Goal: Information Seeking & Learning: Learn about a topic

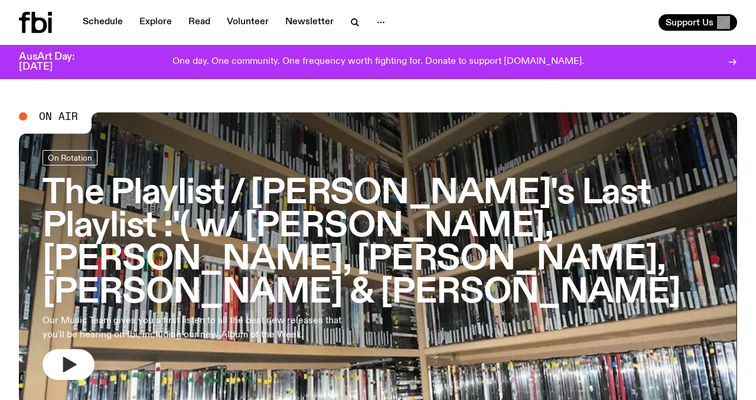
click at [76, 355] on icon "button" at bounding box center [68, 364] width 19 height 19
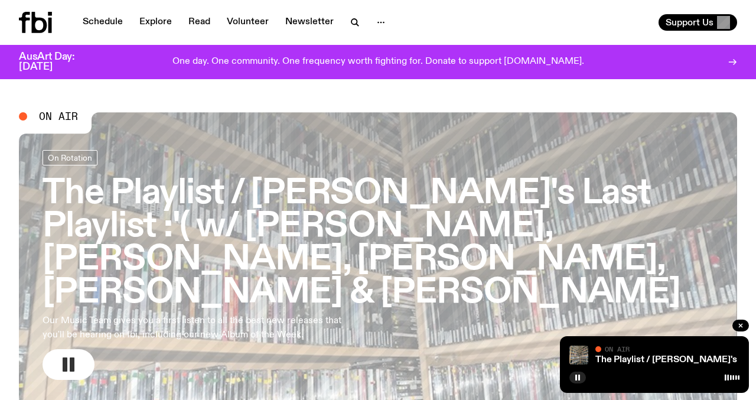
scroll to position [17, 0]
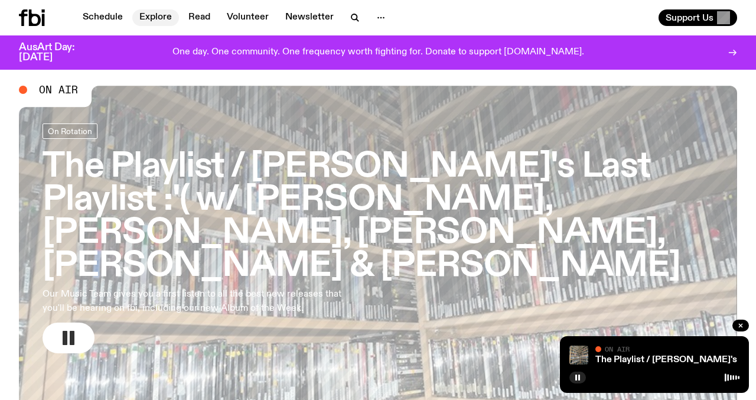
click at [165, 15] on link "Explore" at bounding box center [155, 17] width 47 height 17
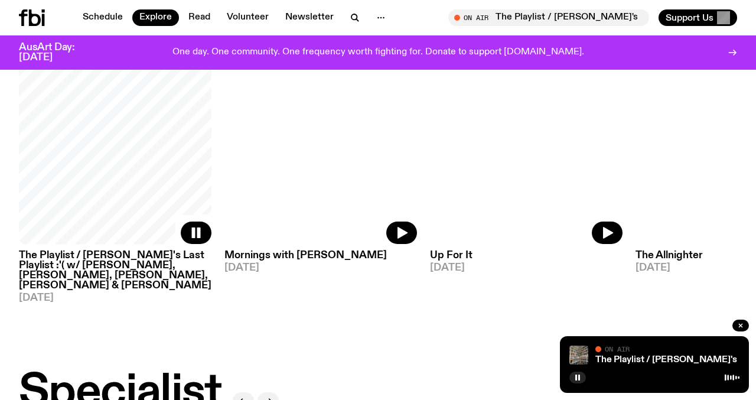
scroll to position [603, 0]
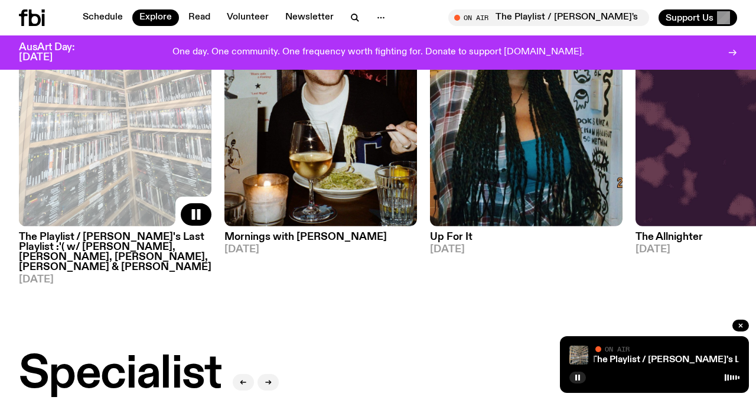
click at [119, 243] on h3 "The Playlist / [PERSON_NAME]'s Last Playlist :'( w/ [PERSON_NAME], [PERSON_NAME…" at bounding box center [115, 252] width 193 height 40
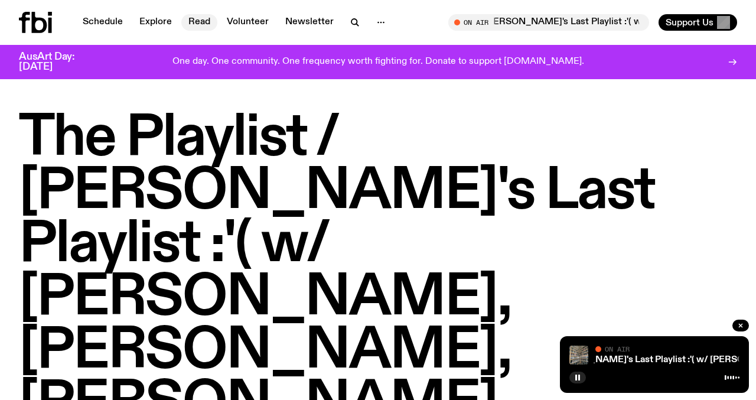
click at [194, 23] on link "Read" at bounding box center [199, 22] width 36 height 17
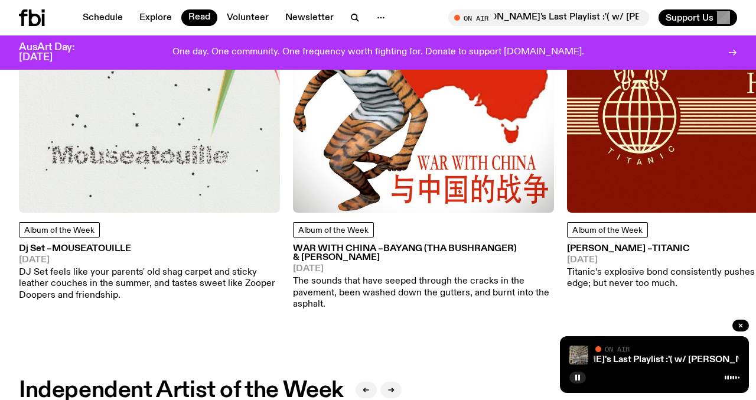
scroll to position [722, 0]
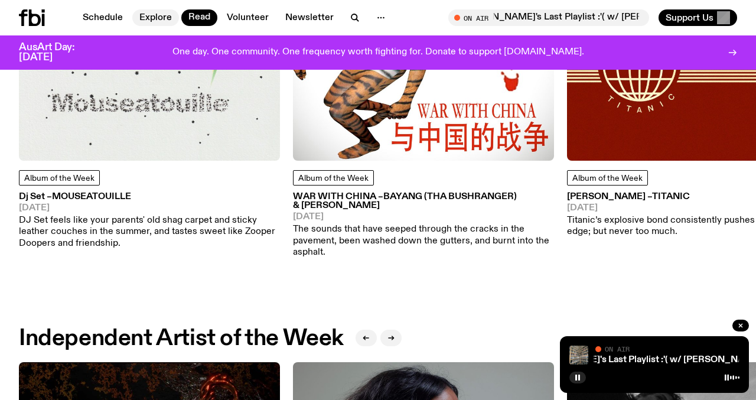
click at [149, 21] on link "Explore" at bounding box center [155, 17] width 47 height 17
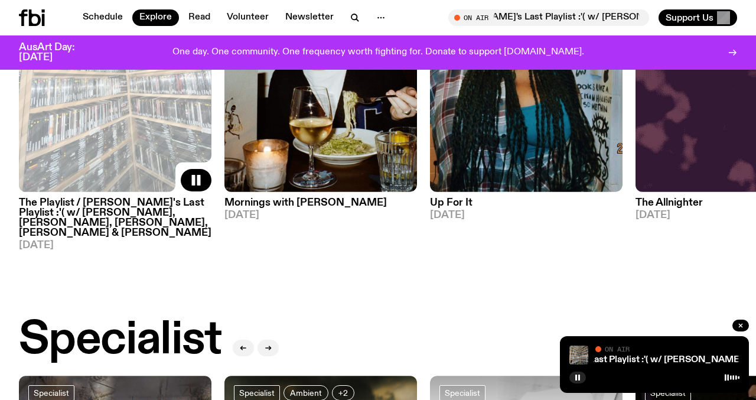
scroll to position [638, 0]
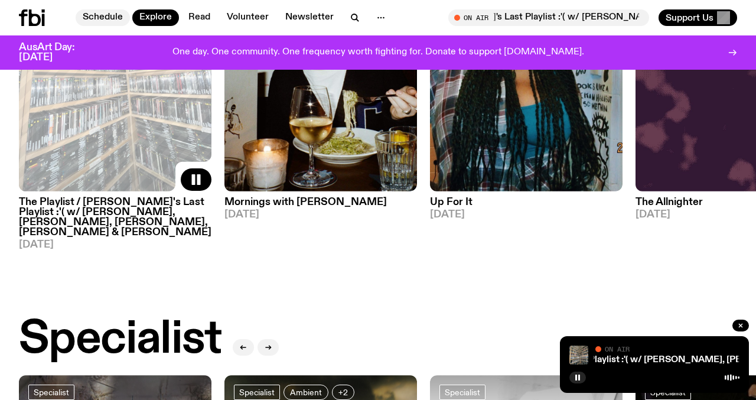
click at [113, 17] on link "Schedule" at bounding box center [103, 17] width 54 height 17
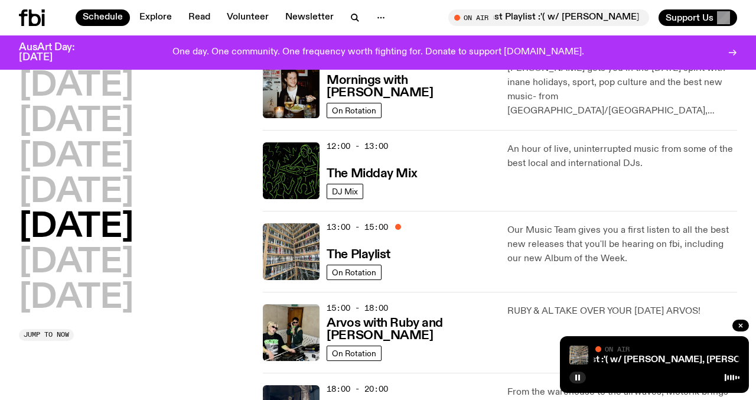
scroll to position [215, 0]
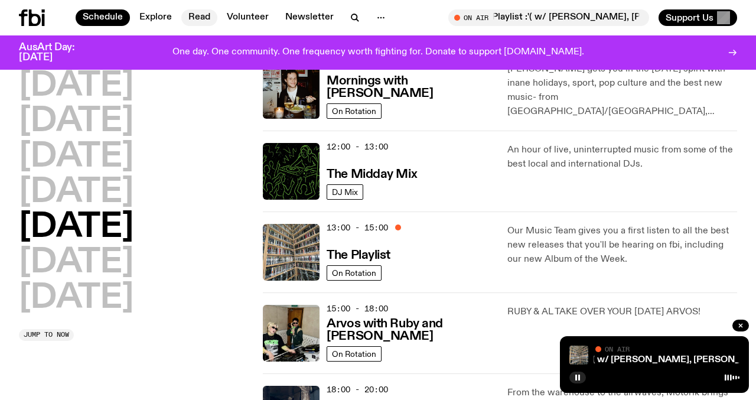
click at [207, 24] on link "Read" at bounding box center [199, 17] width 36 height 17
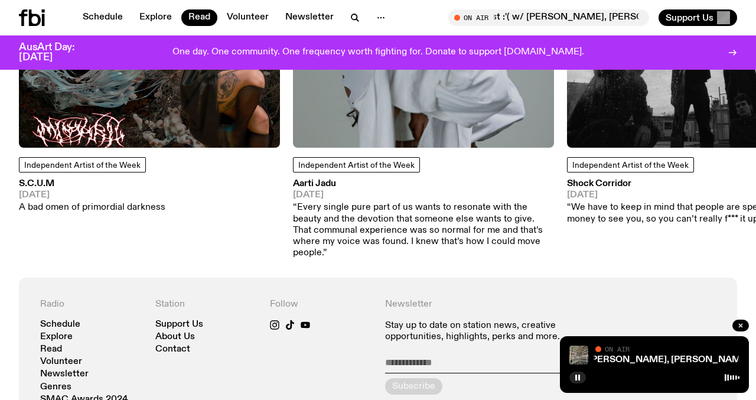
scroll to position [1232, 0]
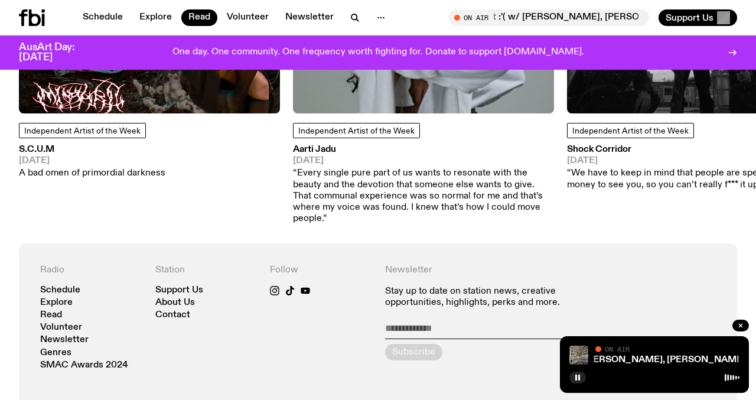
click at [150, 8] on div "Schedule Explore Read Volunteer Newsletter On Air The Playlist / Lindsay's Last…" at bounding box center [378, 17] width 756 height 35
click at [148, 17] on link "Explore" at bounding box center [155, 17] width 47 height 17
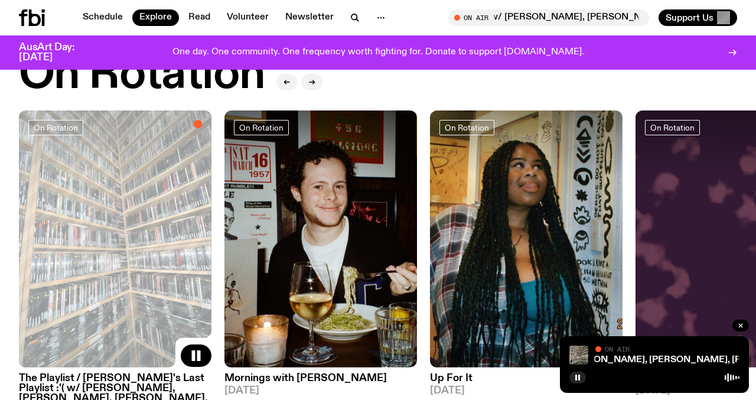
scroll to position [463, 0]
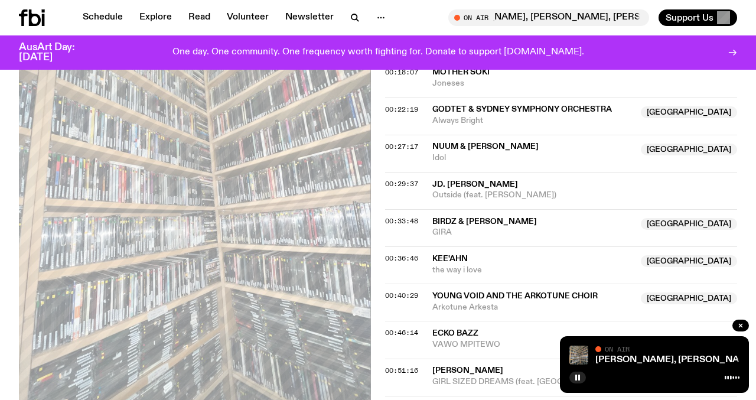
scroll to position [793, 0]
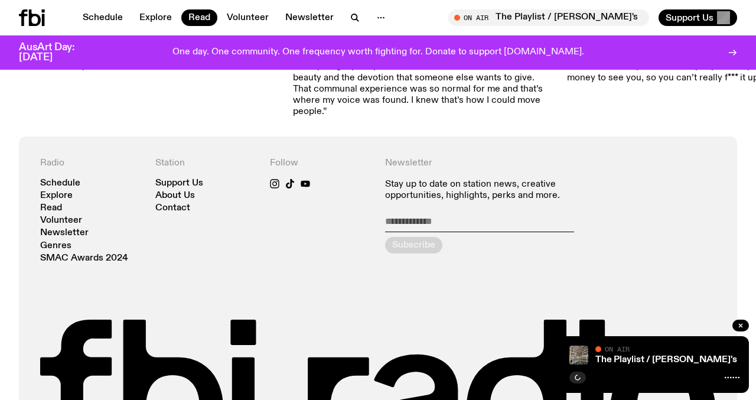
scroll to position [1357, 0]
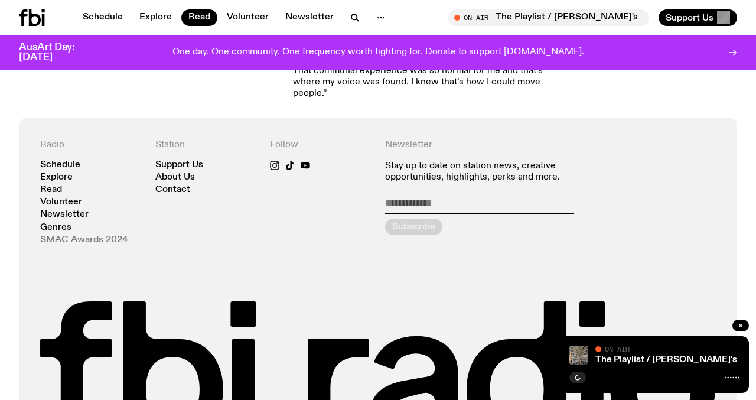
click at [95, 236] on link "SMAC Awards 2024" at bounding box center [84, 240] width 88 height 9
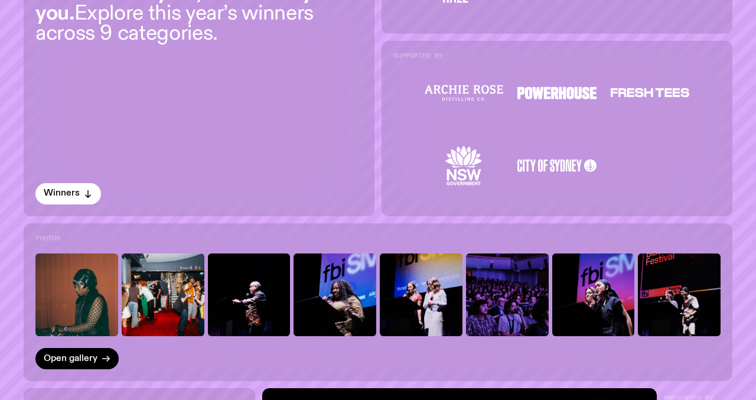
scroll to position [427, 0]
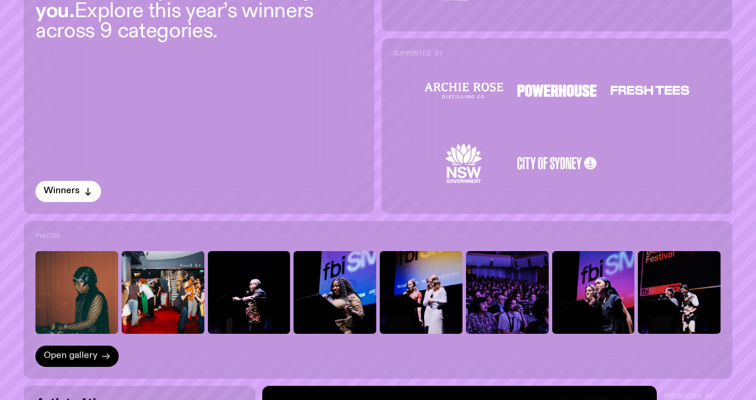
click at [67, 352] on span "Open gallery" at bounding box center [71, 356] width 54 height 9
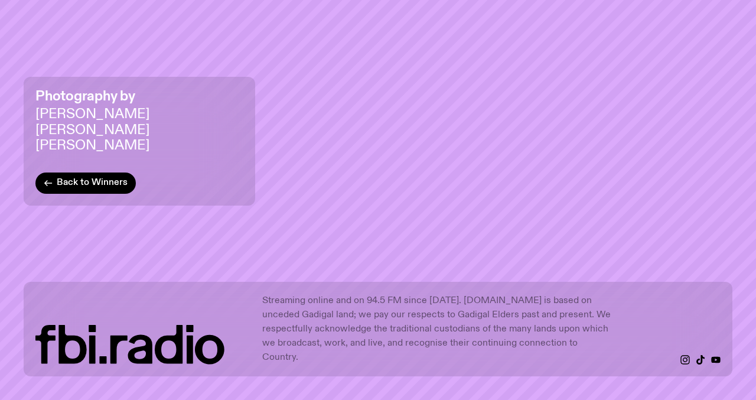
scroll to position [19219, 0]
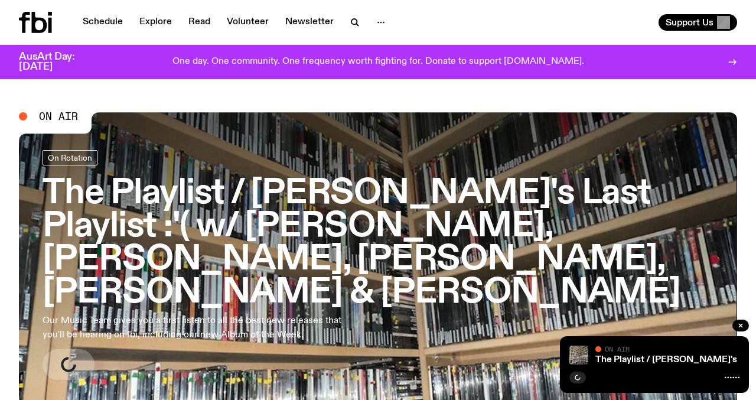
click at [249, 199] on h3 "The Playlist / [PERSON_NAME]'s Last Playlist :'( w/ [PERSON_NAME], [PERSON_NAME…" at bounding box center [378, 243] width 671 height 132
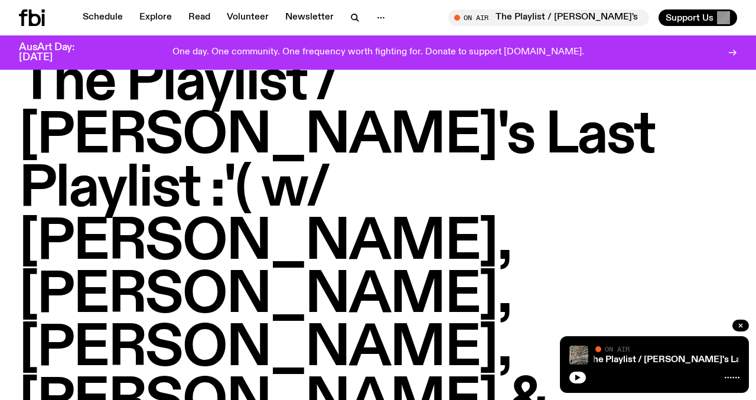
scroll to position [50, 0]
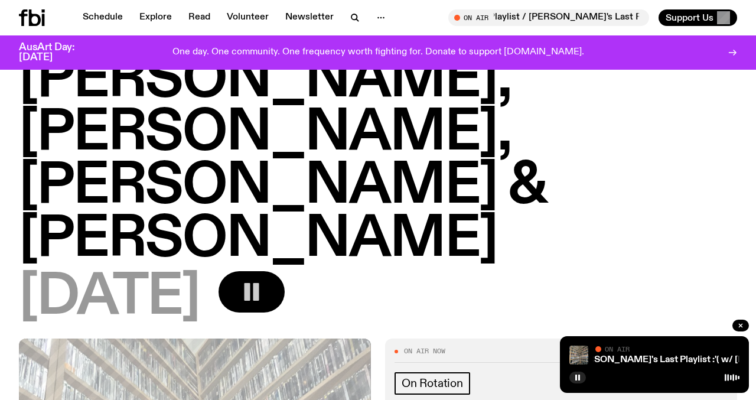
scroll to position [0, 0]
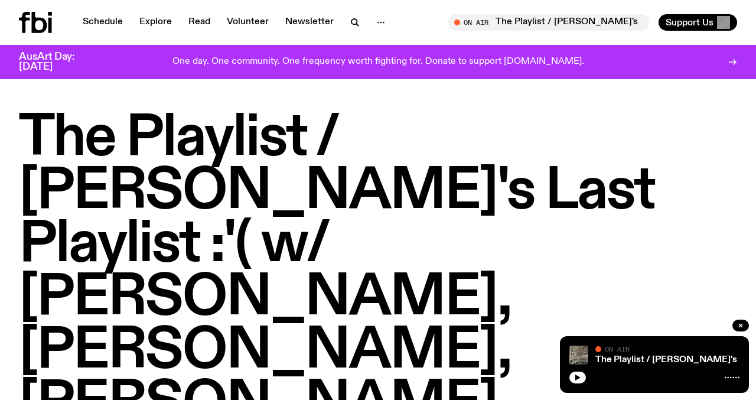
click at [261, 323] on h1 "The Playlist / [PERSON_NAME]'s Last Playlist :'( w/ [PERSON_NAME], [PERSON_NAME…" at bounding box center [378, 324] width 718 height 425
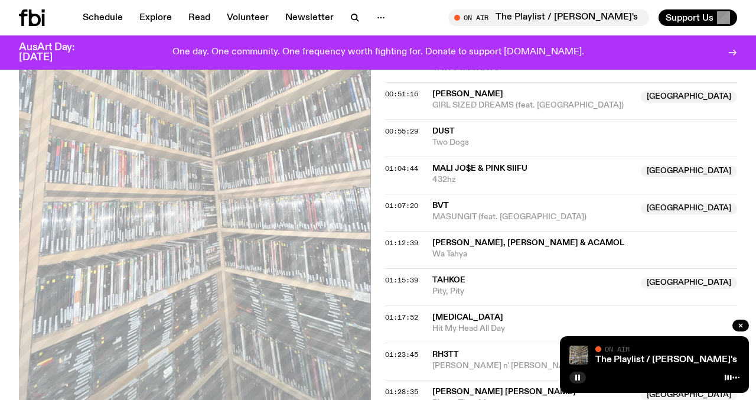
scroll to position [1136, 0]
copy div "Chelle Tamika"
drag, startPoint x: 505, startPoint y: 184, endPoint x: 431, endPoint y: 181, distance: 73.9
click at [431, 381] on div "01:28:35 Chelle Tamika NSW Bigger Than Me NSW" at bounding box center [561, 395] width 352 height 29
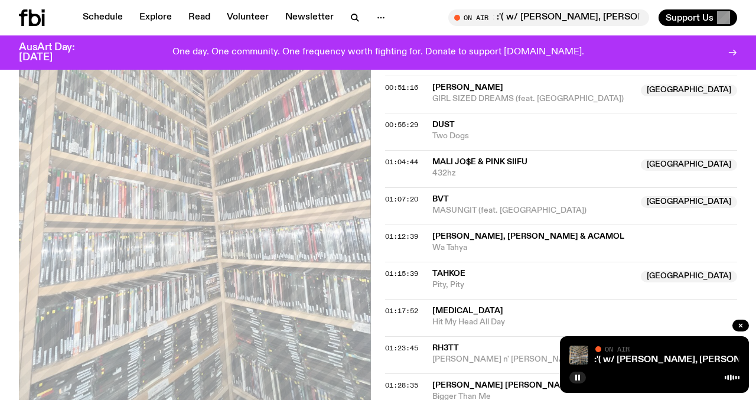
scroll to position [1133, 0]
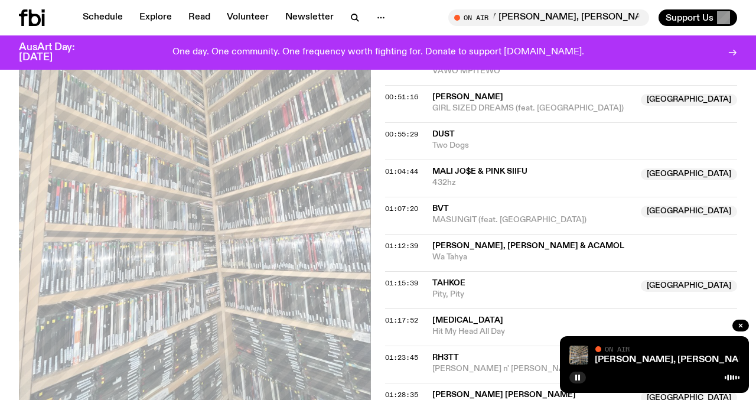
copy span "Palm Springs"
drag, startPoint x: 506, startPoint y: 212, endPoint x: 514, endPoint y: 217, distance: 9.0
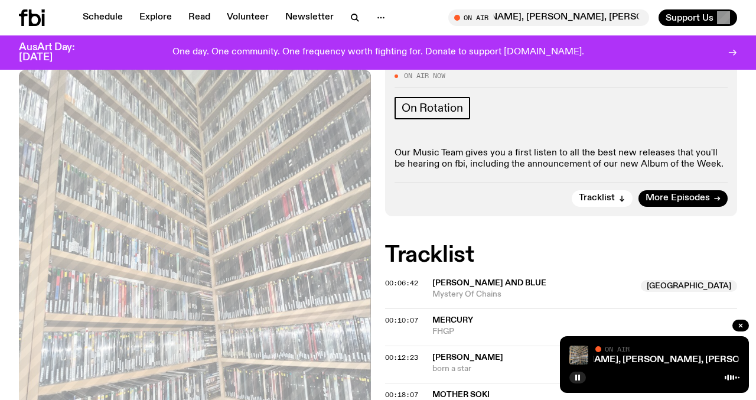
scroll to position [0, 0]
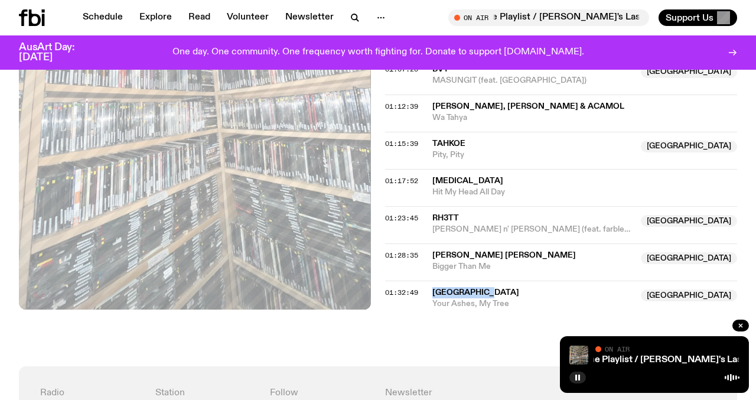
scroll to position [1236, 0]
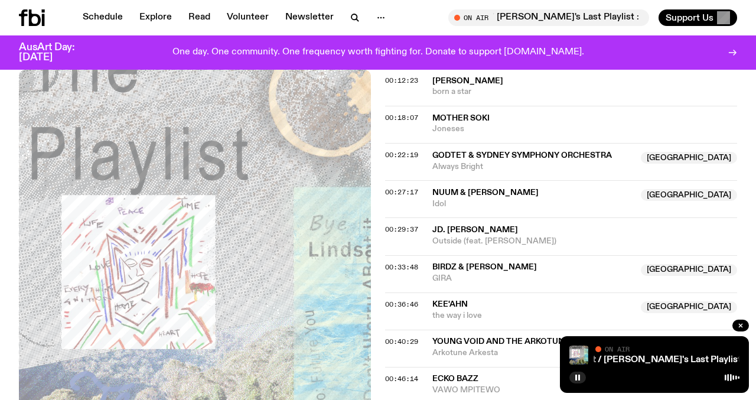
scroll to position [810, 0]
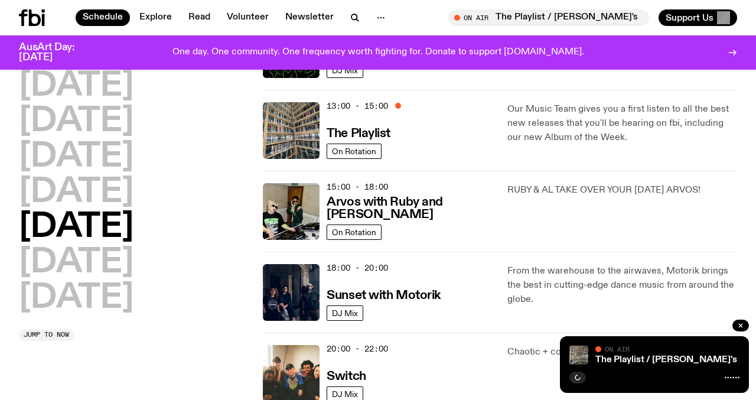
scroll to position [356, 0]
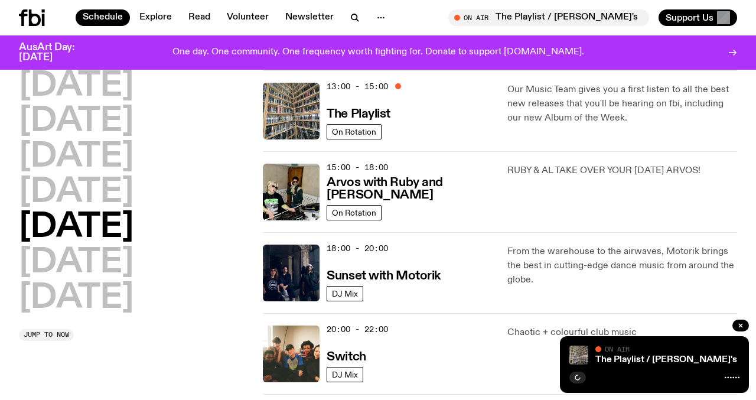
click at [577, 95] on p "Our Music Team gives you a first listen to all the best new releases that you'l…" at bounding box center [623, 104] width 230 height 43
click at [350, 112] on h3 "The Playlist" at bounding box center [359, 114] width 64 height 12
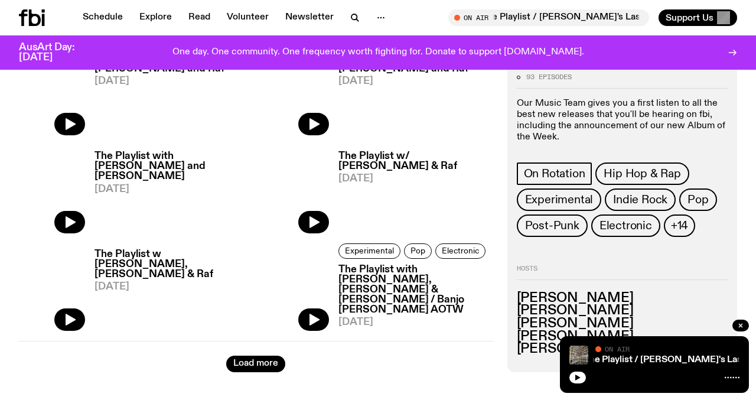
scroll to position [1864, 0]
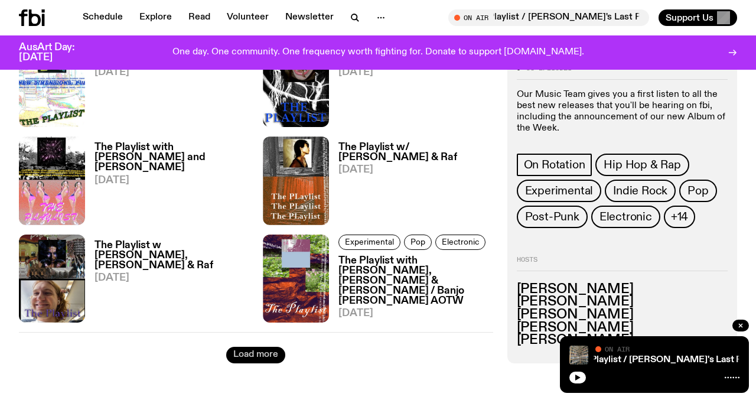
click at [245, 349] on button "Load more" at bounding box center [255, 355] width 59 height 17
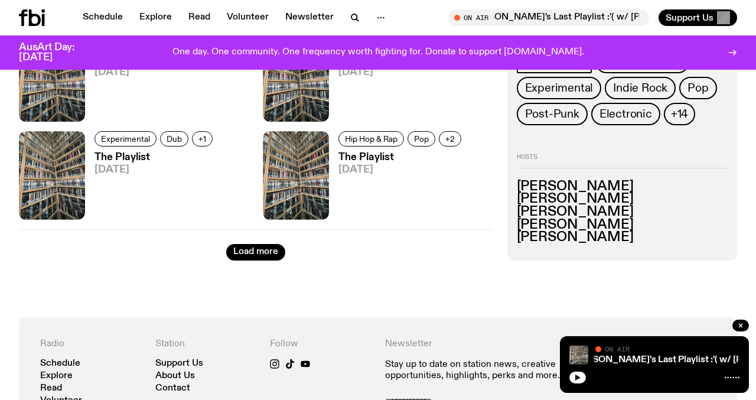
scroll to position [3541, 0]
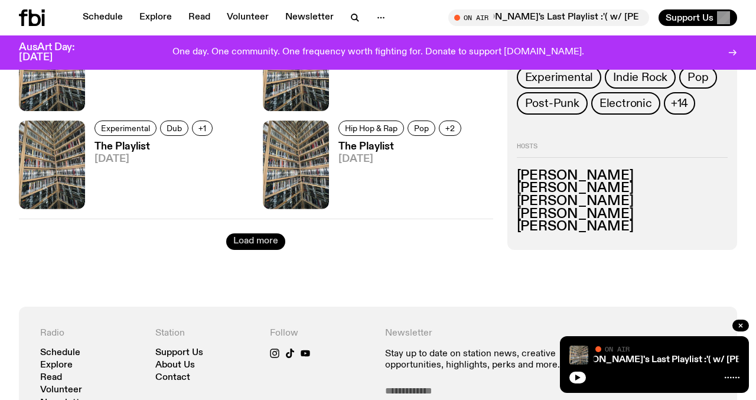
click at [247, 233] on button "Load more" at bounding box center [255, 241] width 59 height 17
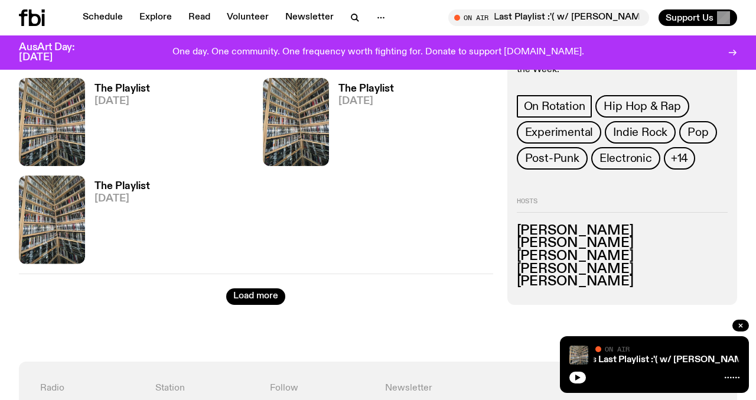
scroll to position [4953, 0]
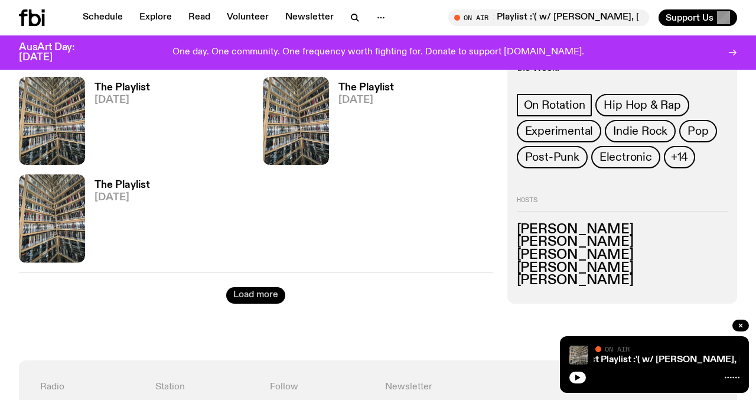
click at [271, 287] on button "Load more" at bounding box center [255, 295] width 59 height 17
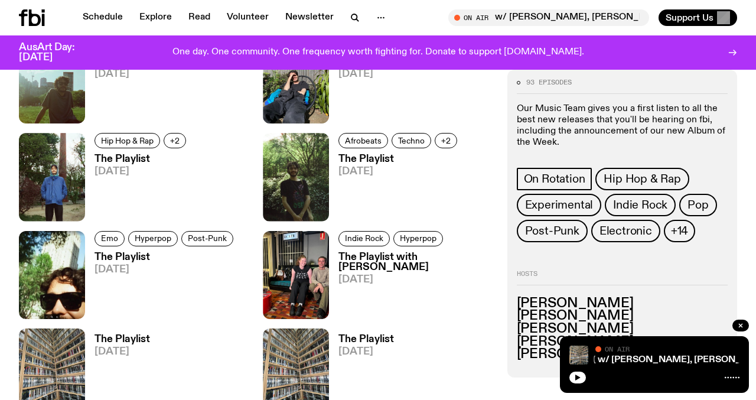
scroll to position [3800, 0]
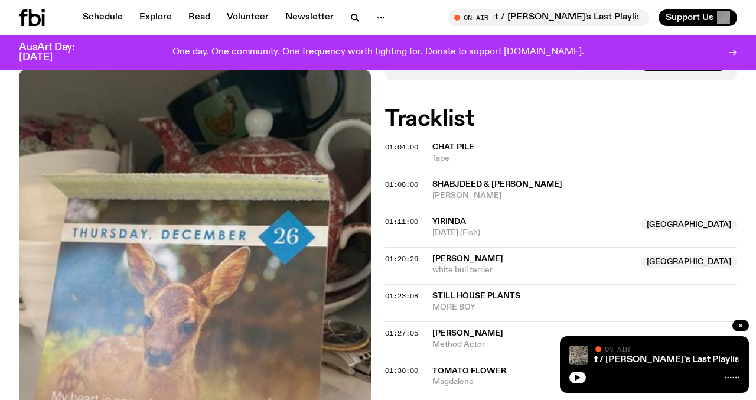
scroll to position [277, 0]
